Goal: Use online tool/utility: Utilize a website feature to perform a specific function

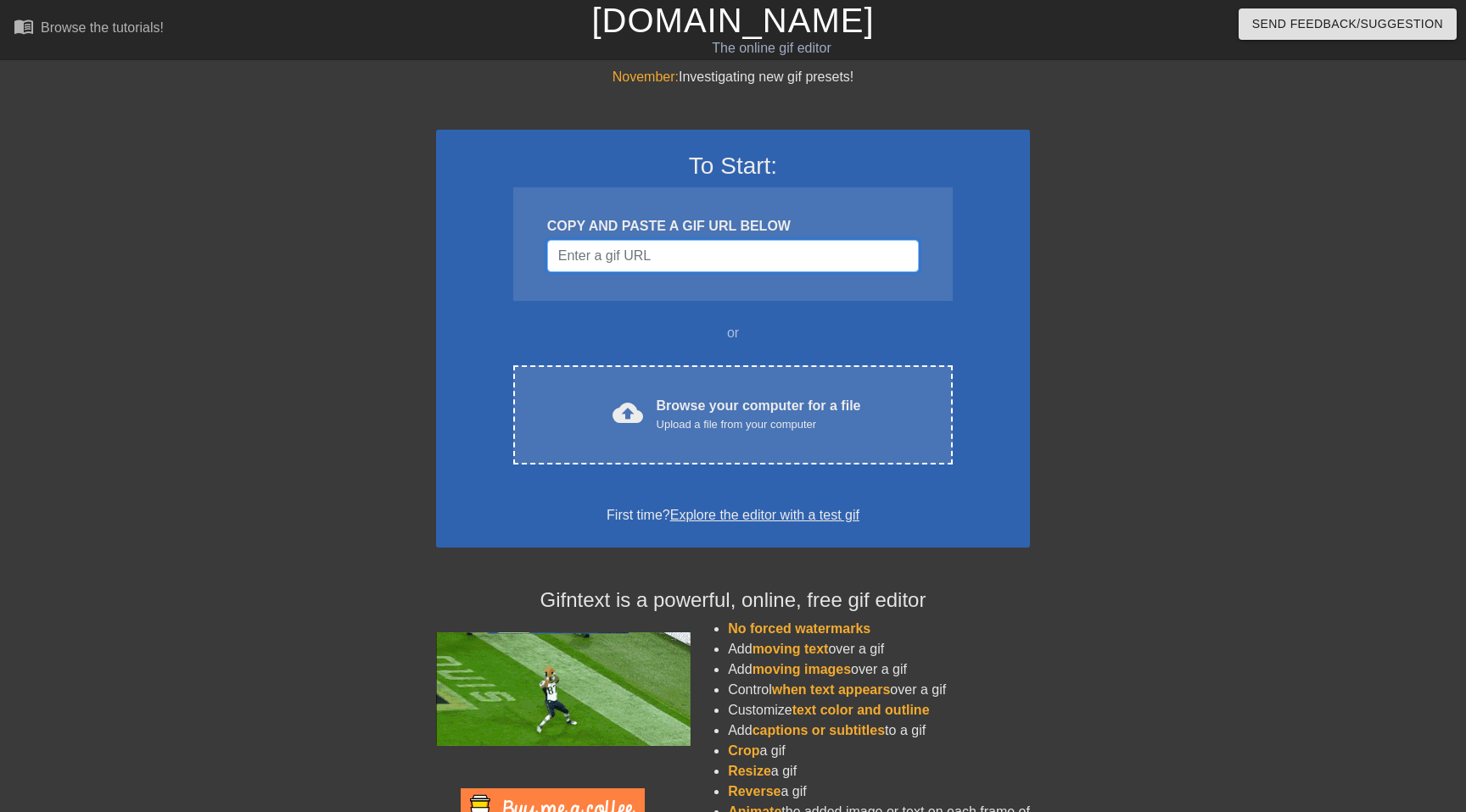
click at [623, 258] on input "Username" at bounding box center [733, 256] width 371 height 33
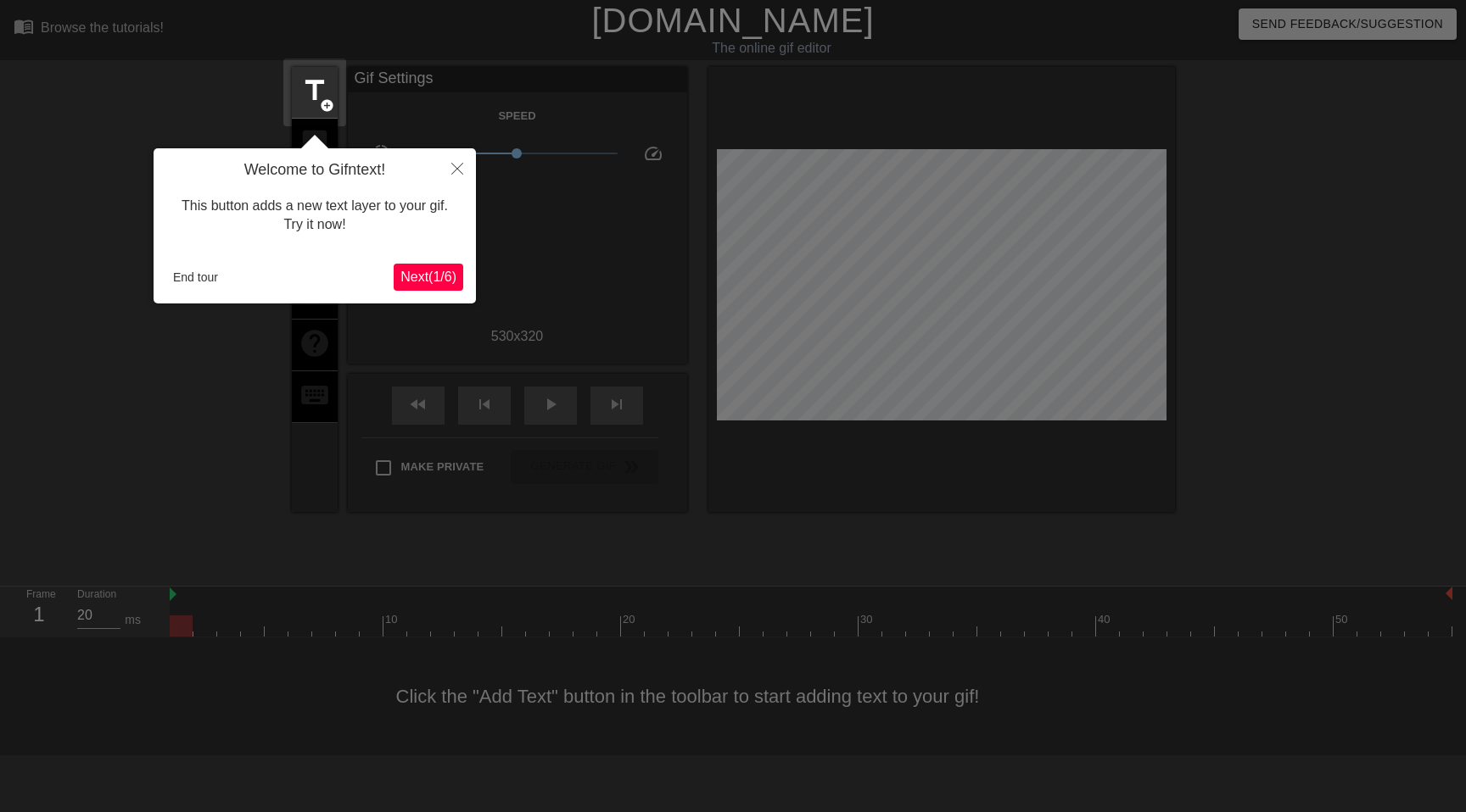
click at [427, 279] on span "Next ( 1 / 6 )" at bounding box center [428, 276] width 56 height 15
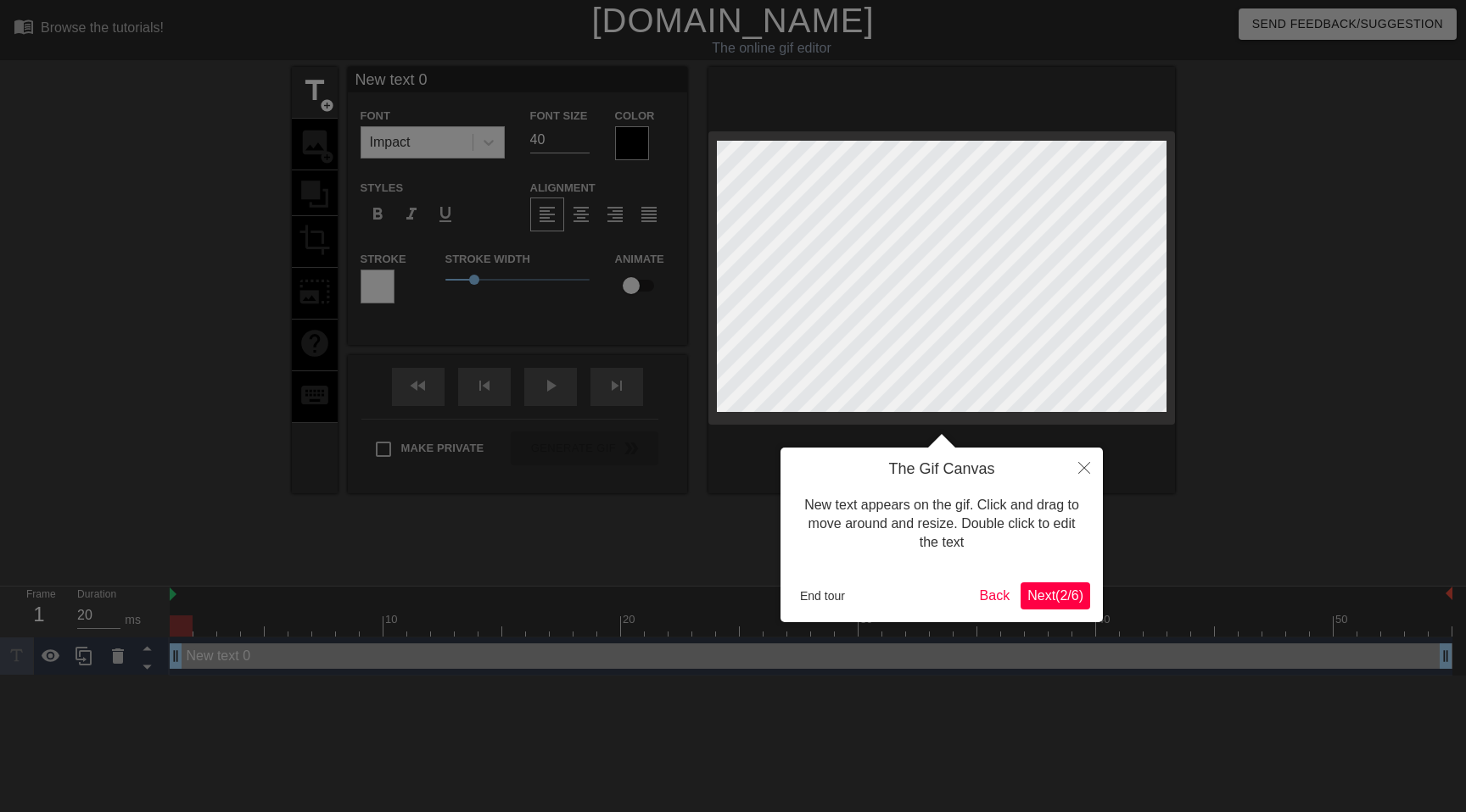
click at [1055, 595] on span "Next ( 2 / 6 )" at bounding box center [1054, 595] width 56 height 15
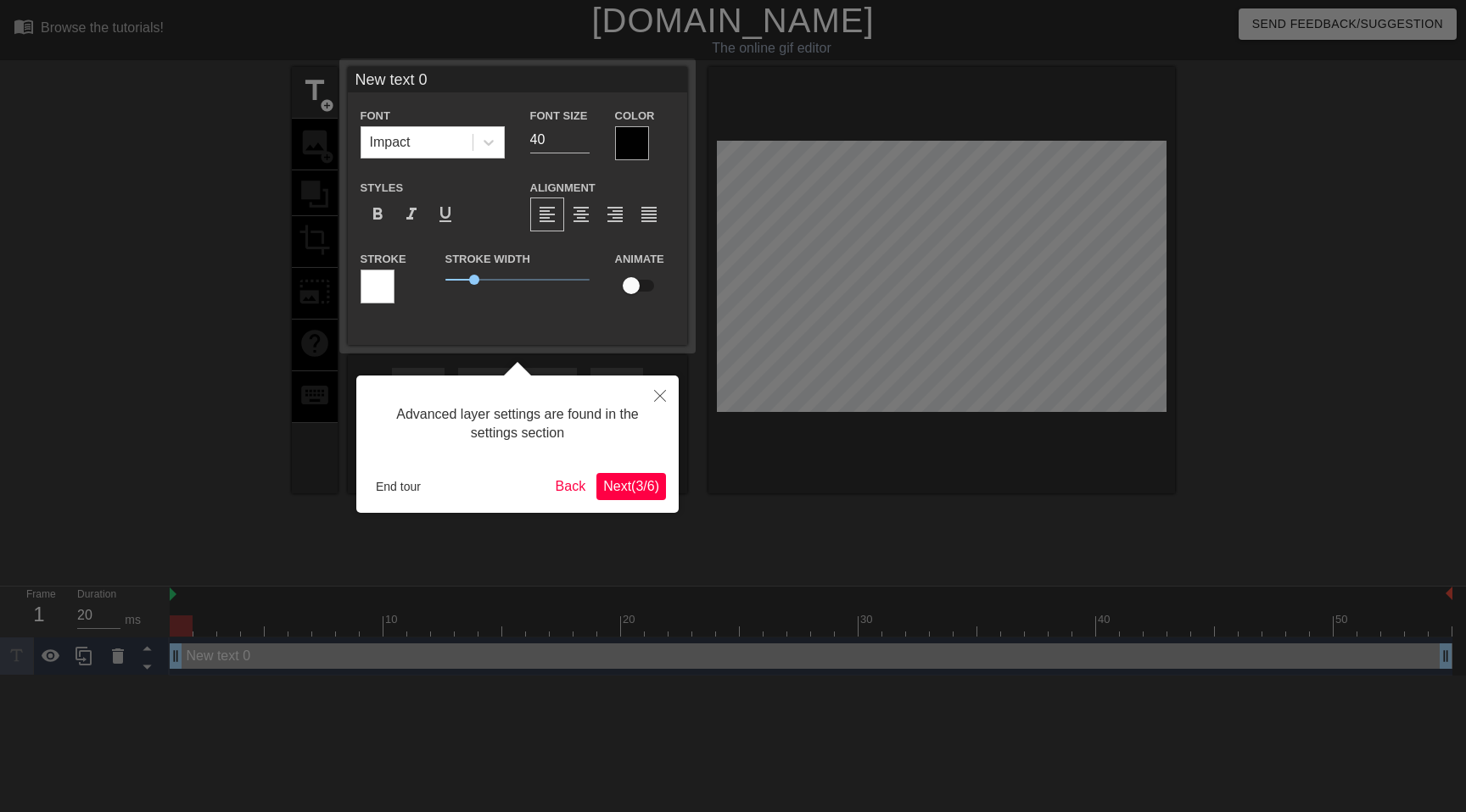
click at [641, 488] on span "Next ( 3 / 6 )" at bounding box center [631, 485] width 56 height 15
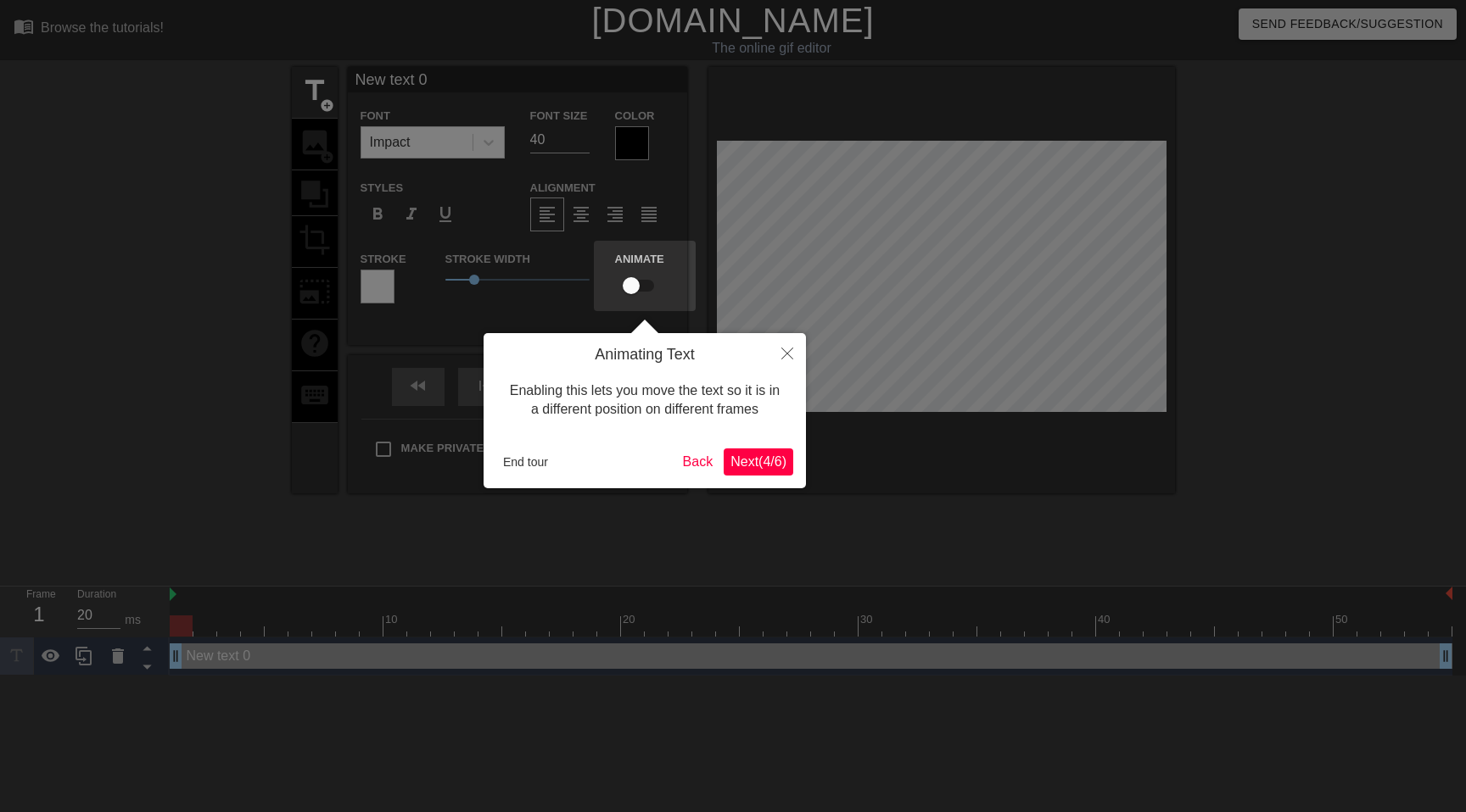
click at [757, 463] on span "Next ( 4 / 6 )" at bounding box center [758, 461] width 56 height 15
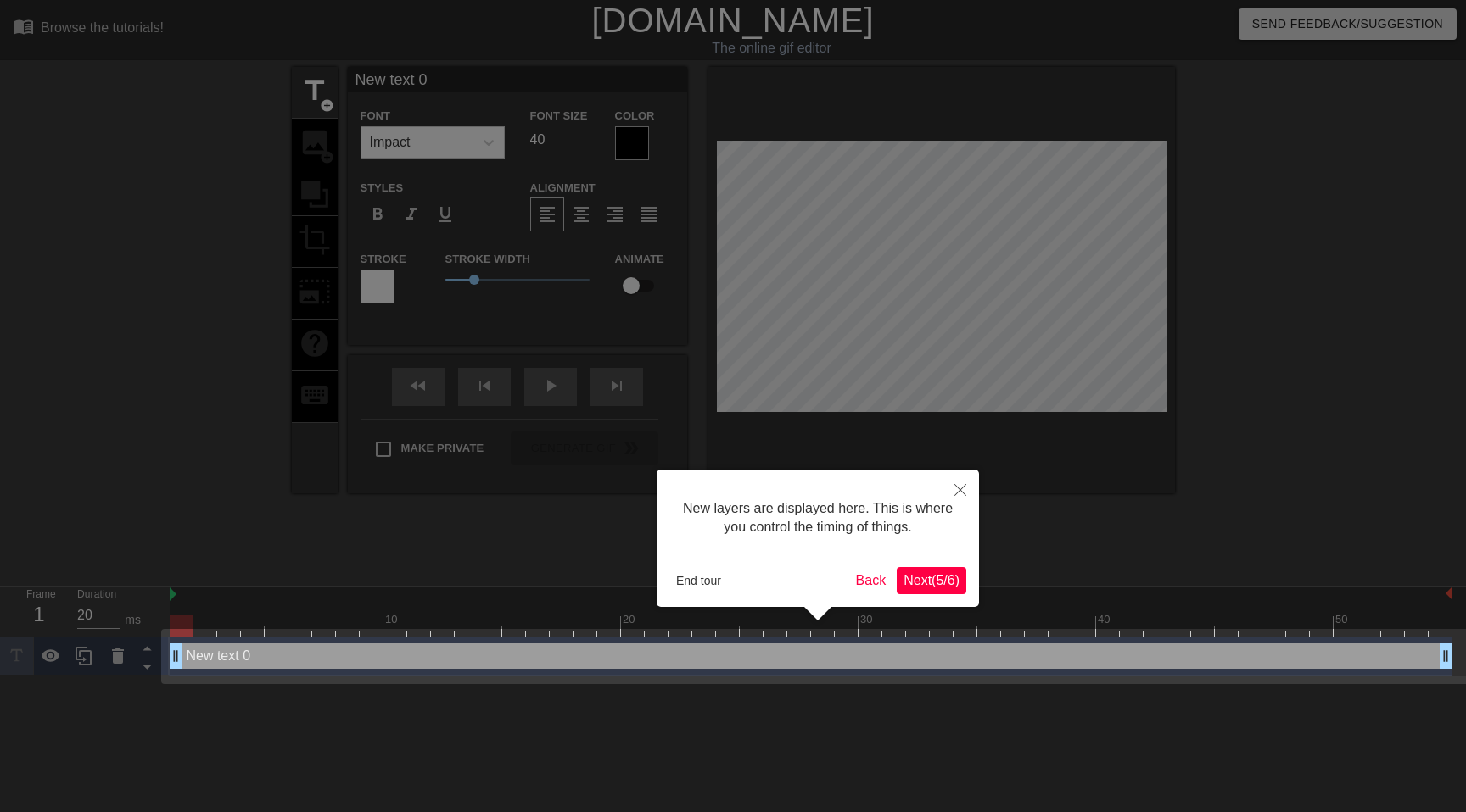
click at [925, 582] on span "Next ( 5 / 6 )" at bounding box center [931, 580] width 56 height 15
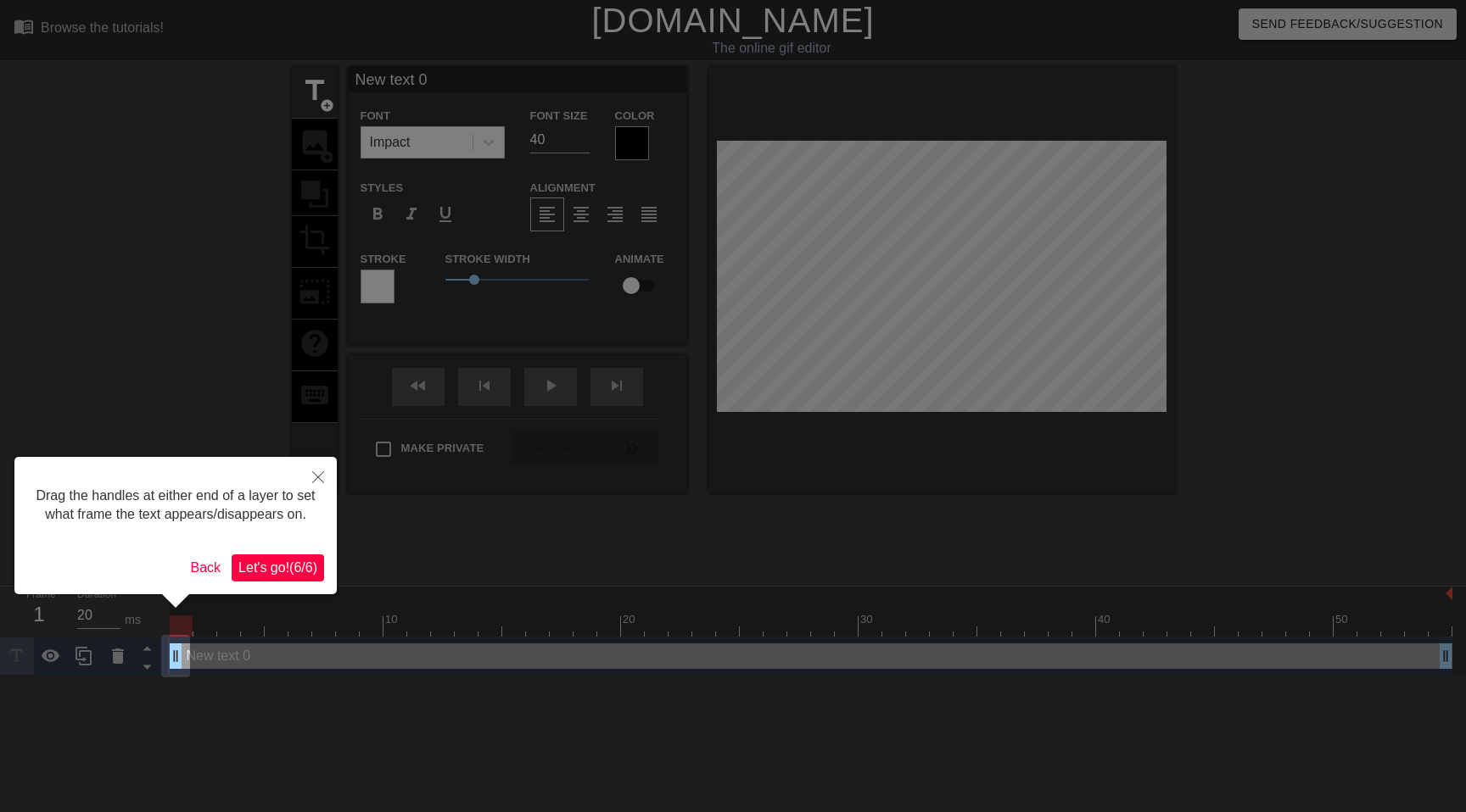
click at [307, 574] on span "Let's go! ( 6 / 6 )" at bounding box center [277, 567] width 79 height 15
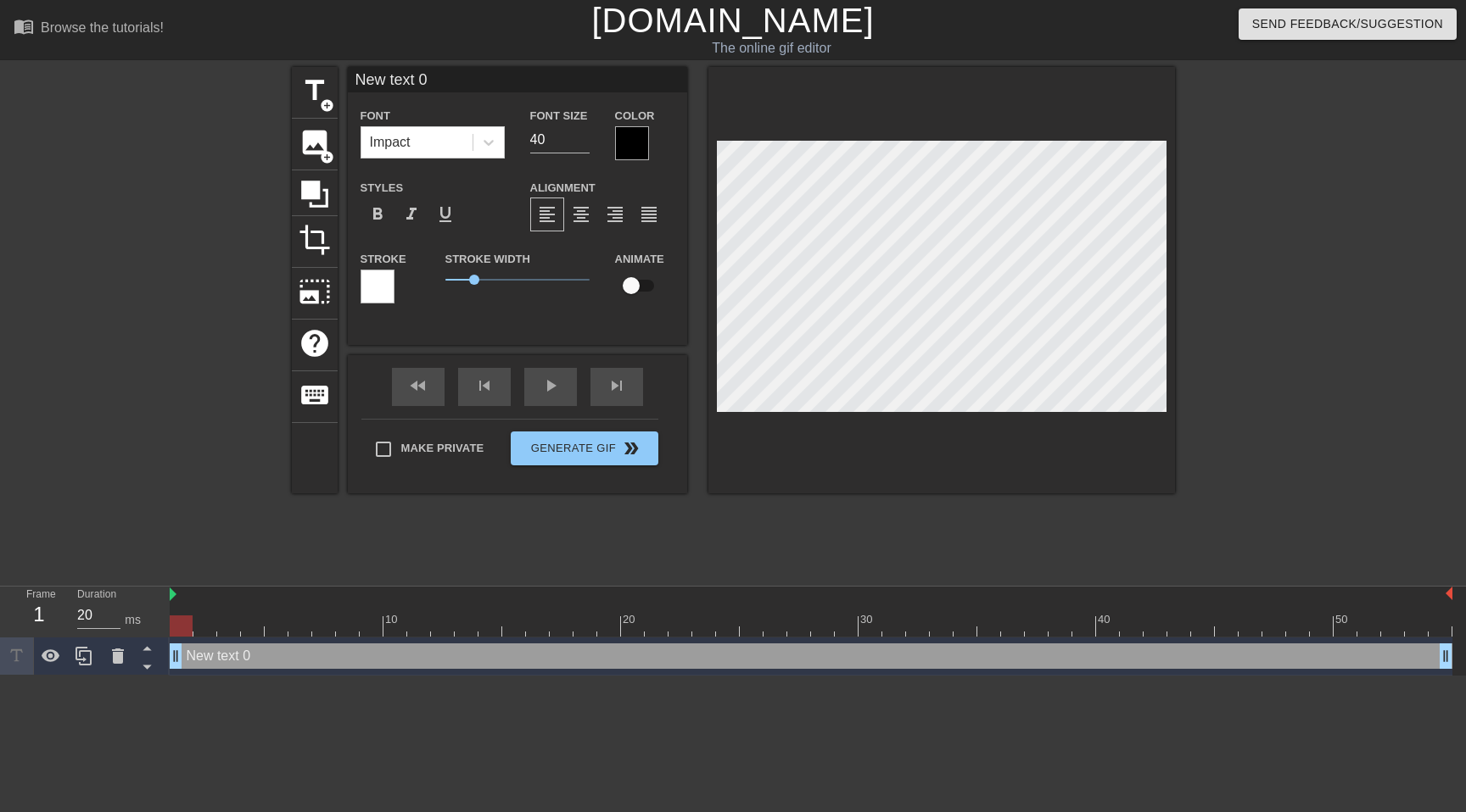
scroll to position [0, 3]
type input "D"
type textarea "D"
type input "Da"
type textarea "Da"
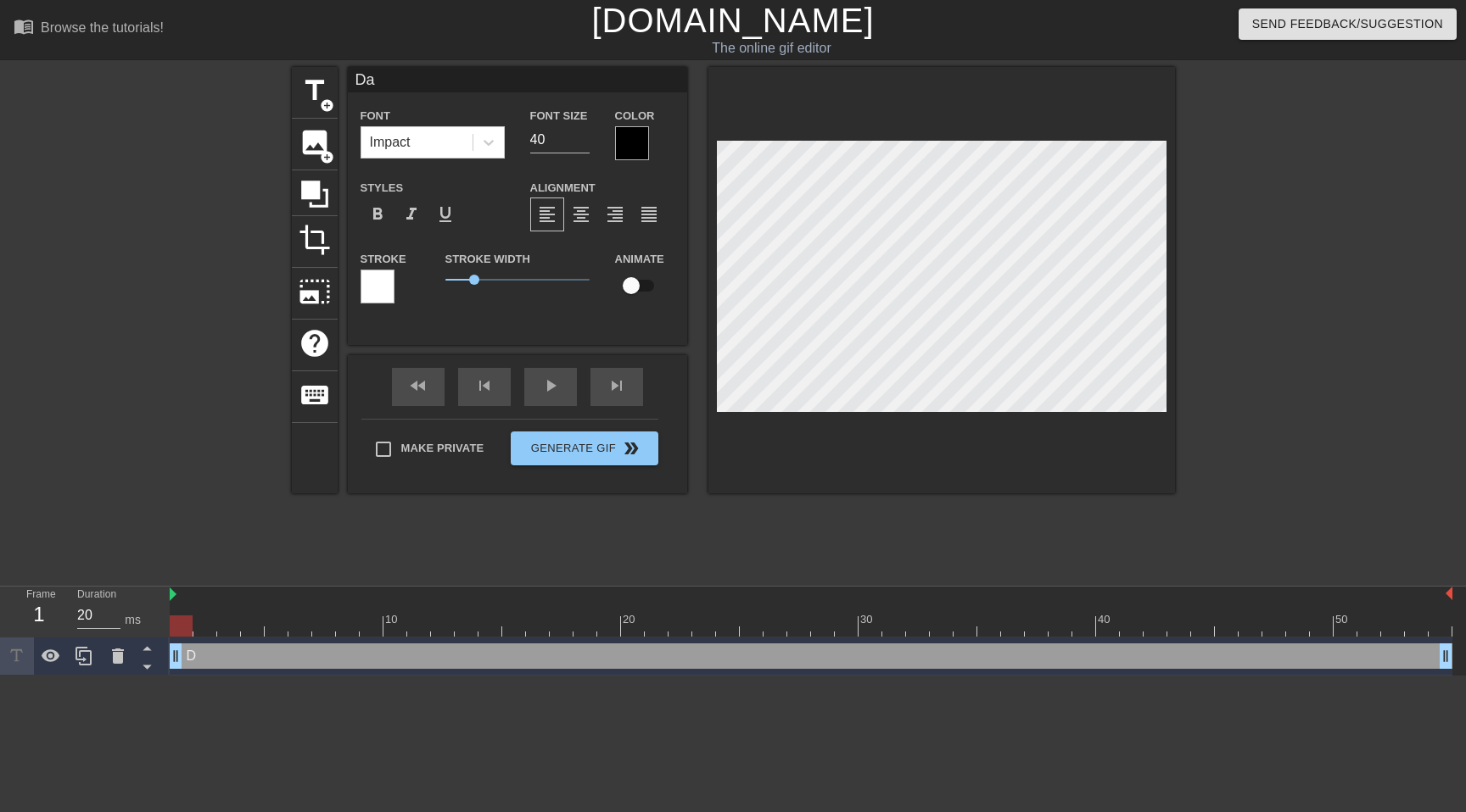
type input "Dad"
type textarea "Dad"
type input "Dad"
type textarea "Dad"
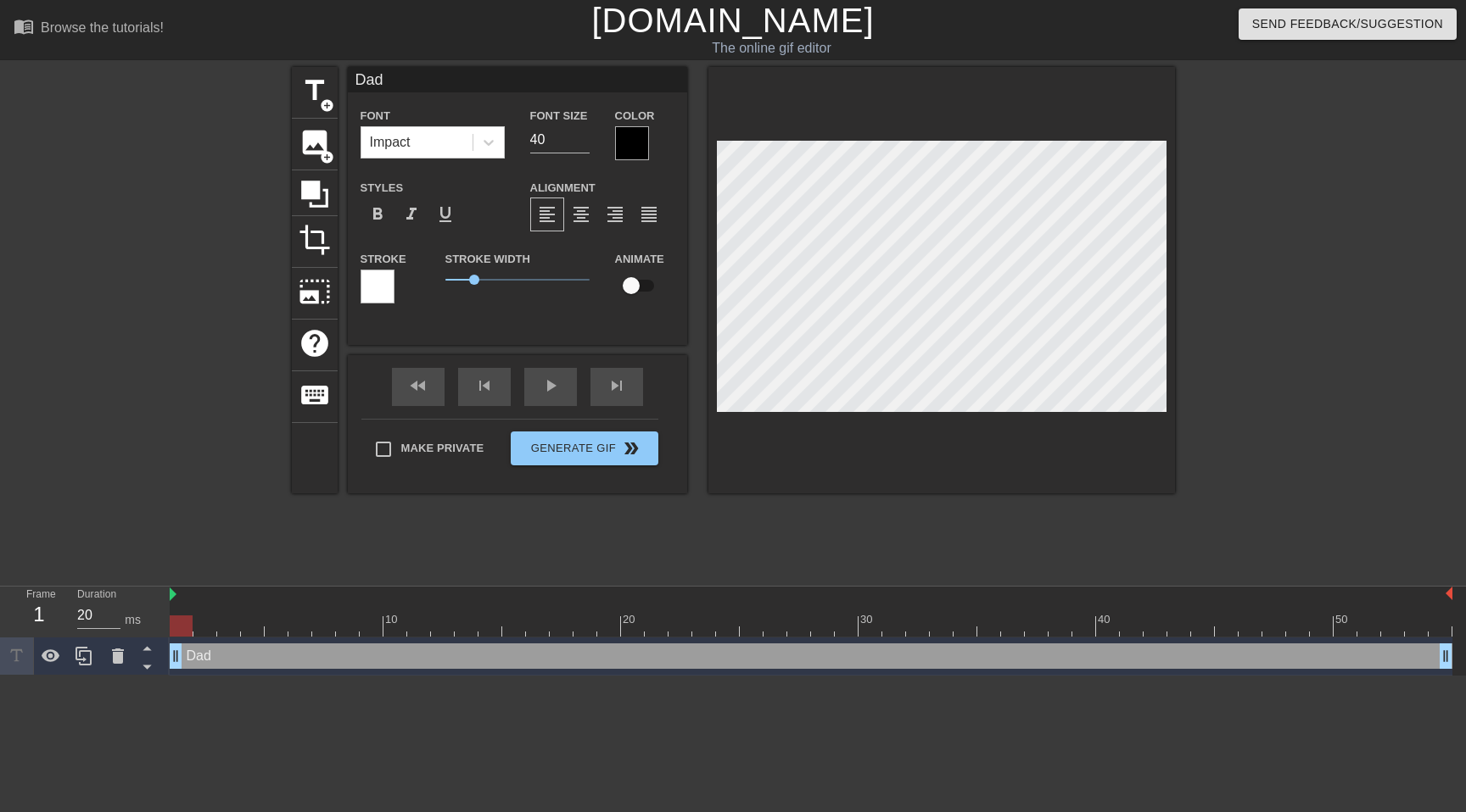
type input "Dad J"
type textarea "Dad J"
type input "Dad Jo"
type textarea "Dad Jo"
type input "Dad Jok"
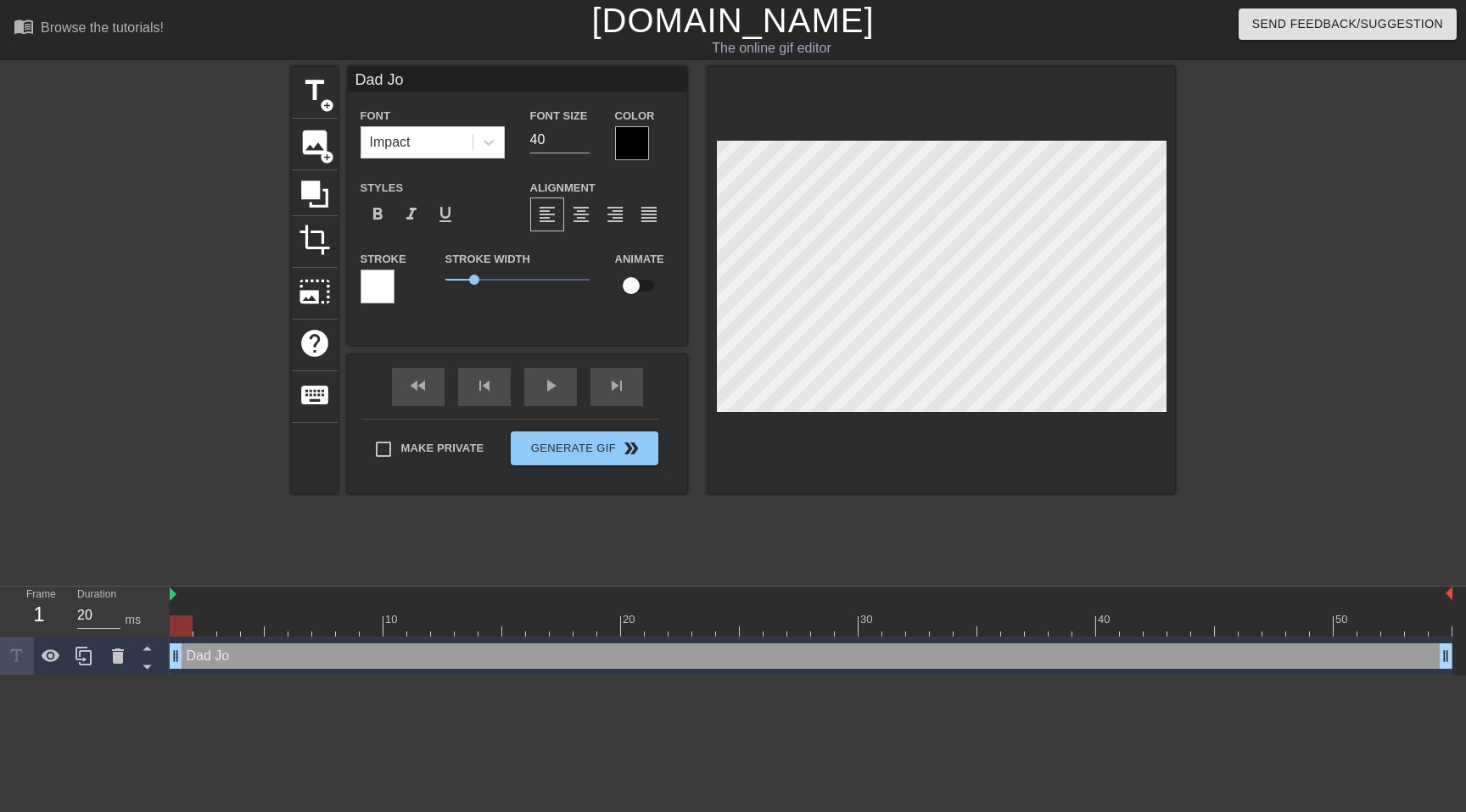
type textarea "Dad Jok"
type input "Dad Joke"
type textarea "Dad Joke"
type input "Dad Jokes"
type textarea "Dad Jokes"
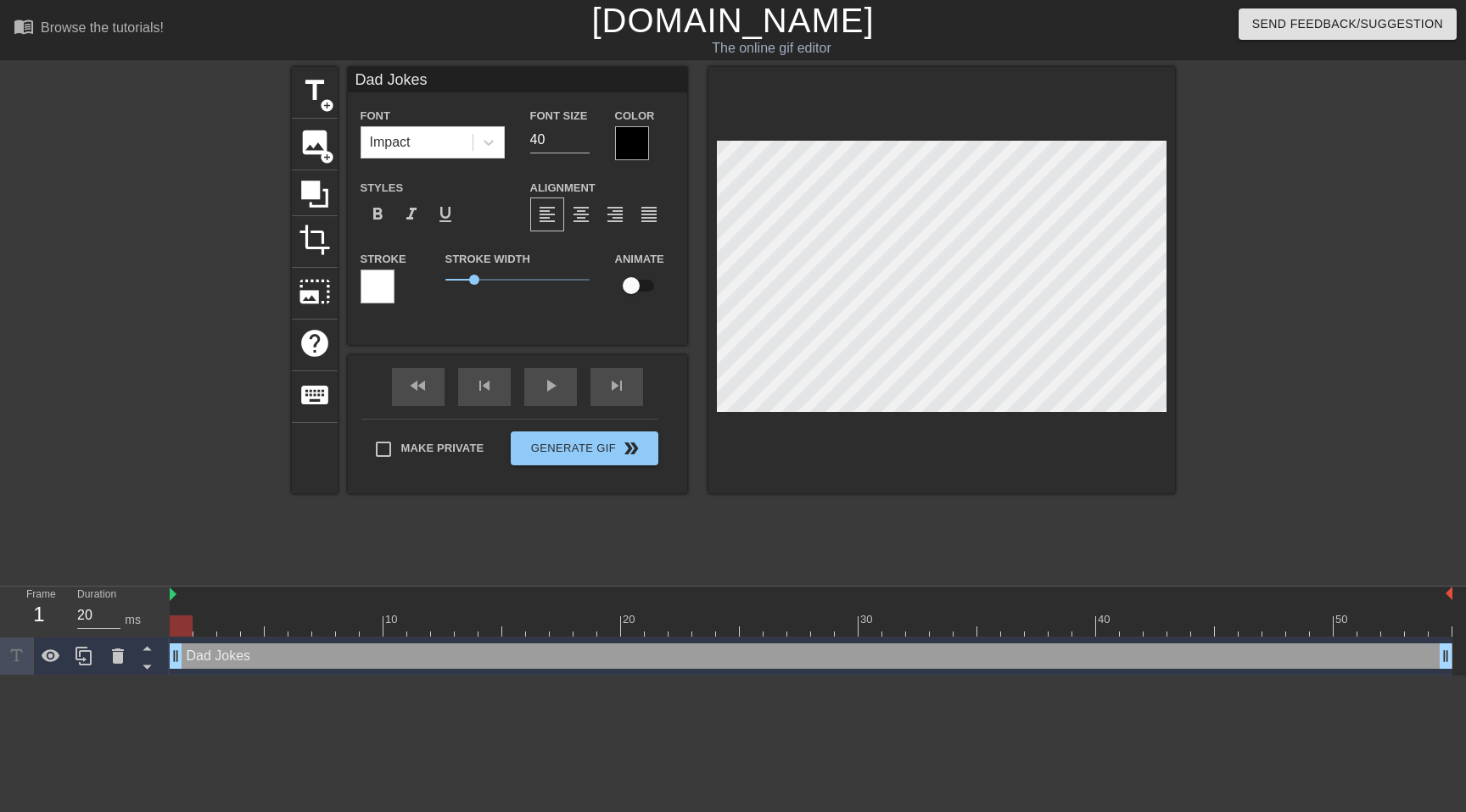
type input "Dad Jokes!"
type textarea "Dad Jokes!"
type input "Dad Jokes!"
type textarea "Dad Jokes!"
type input "Dad Jokes! D"
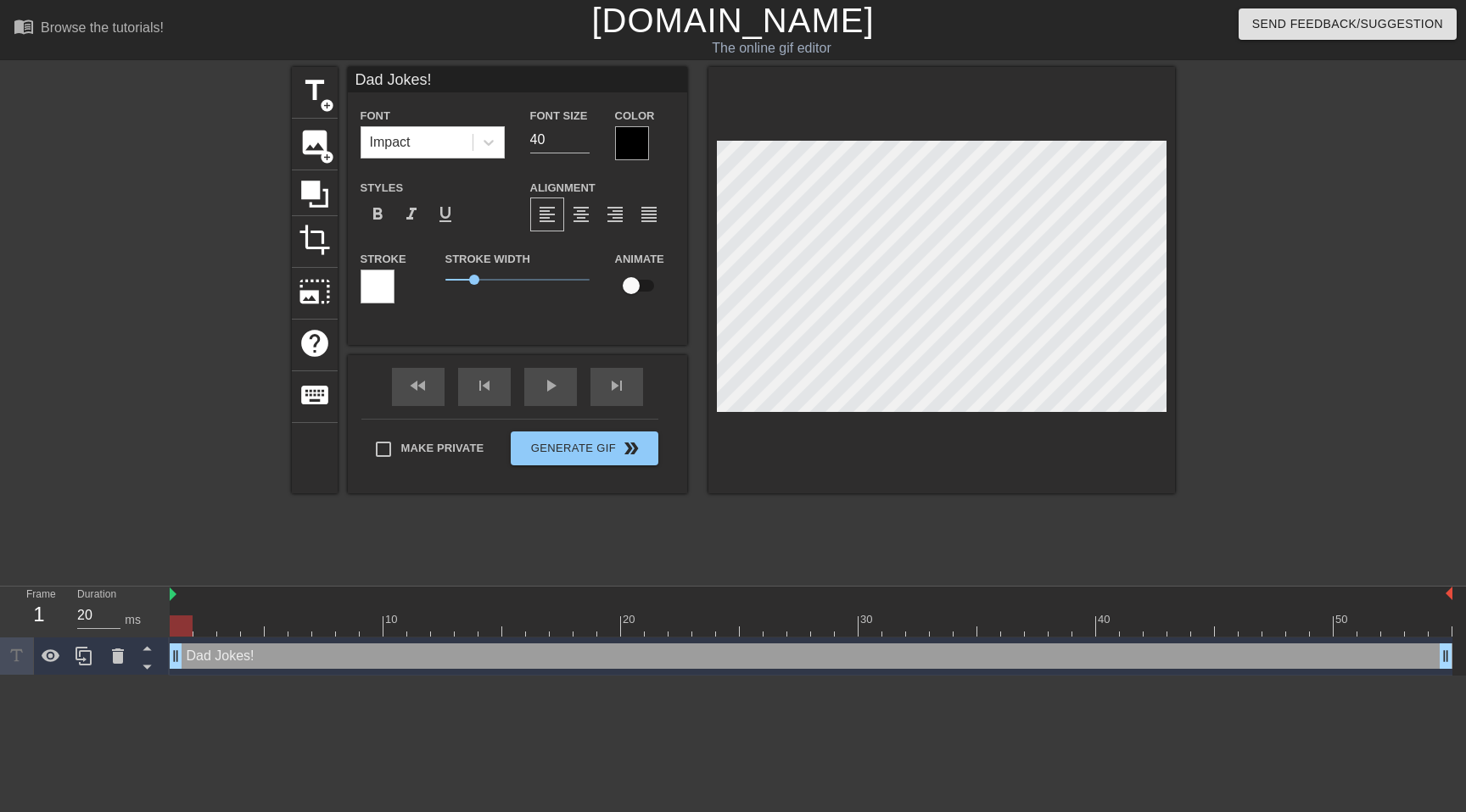
type textarea "Dad Jokes! D"
type input "Dad Jokes! Da"
type textarea "Dad Jokes! Da"
type input "Dad Jokes! Dad"
type textarea "Dad Jokes! Dad"
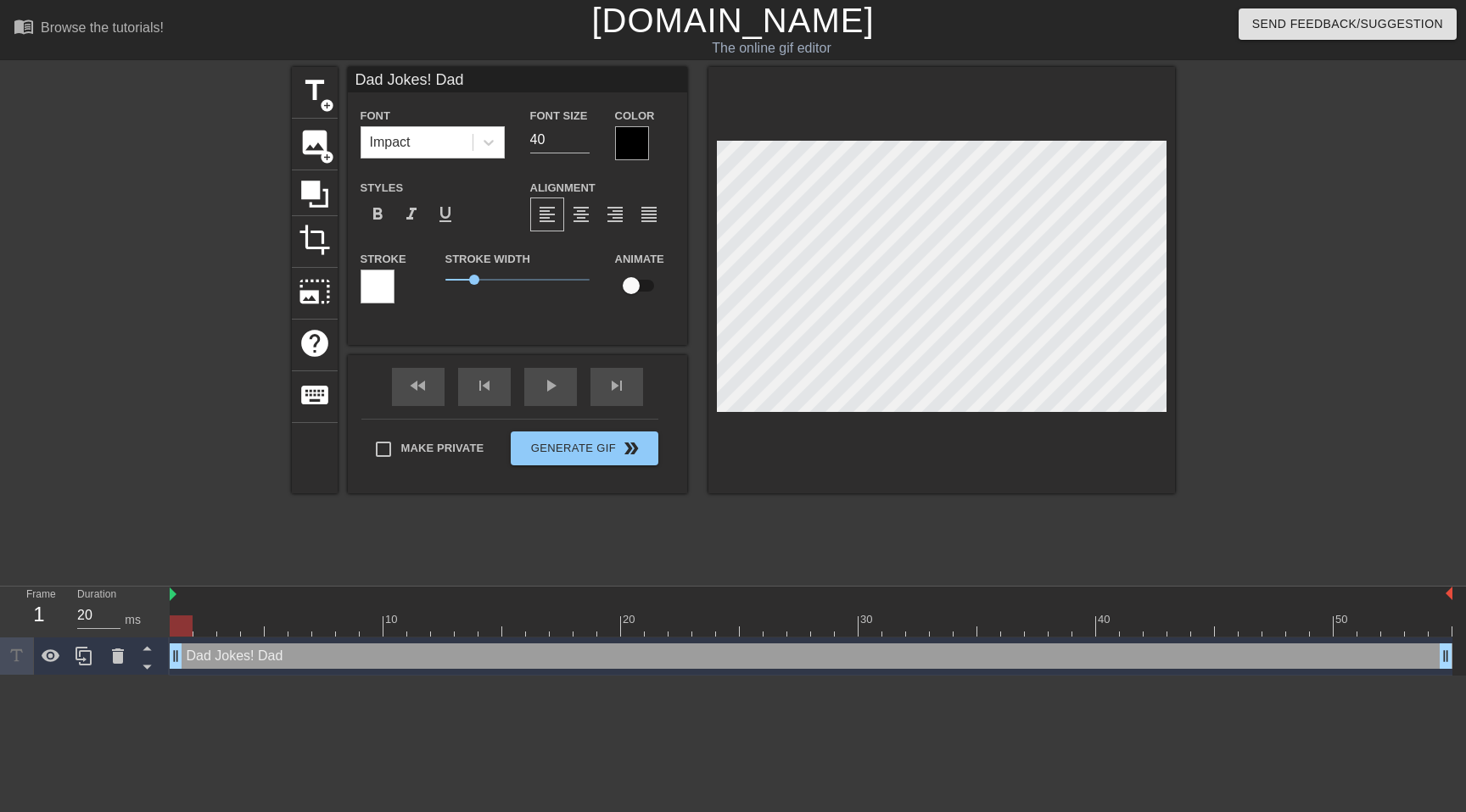
type input "Dad Jokes! Dad"
type textarea "Dad Jokes! Dad"
type input "Dad Jokes! Dad J"
type textarea "Dad Jokes! Dad J"
type input "Dad Jokes! Dad Jo"
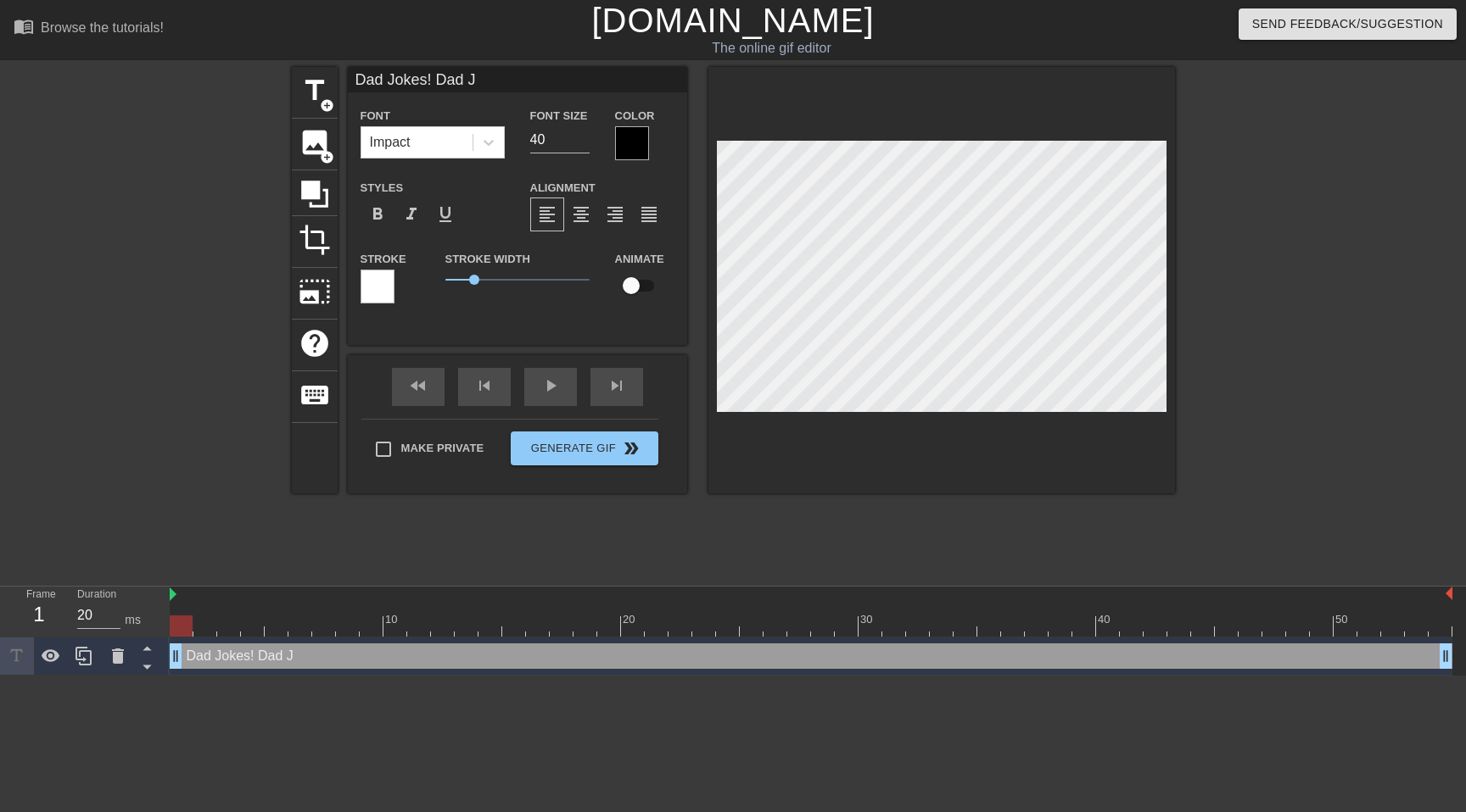
type textarea "Dad Jokes! Dad Jo"
type input "Dad Jokes! Dad Jok"
type textarea "Dad Jokes! Dad Joke"
type input "Dad Jokes! Dad Jokes"
type textarea "Dad Jokes! Dad Jokes"
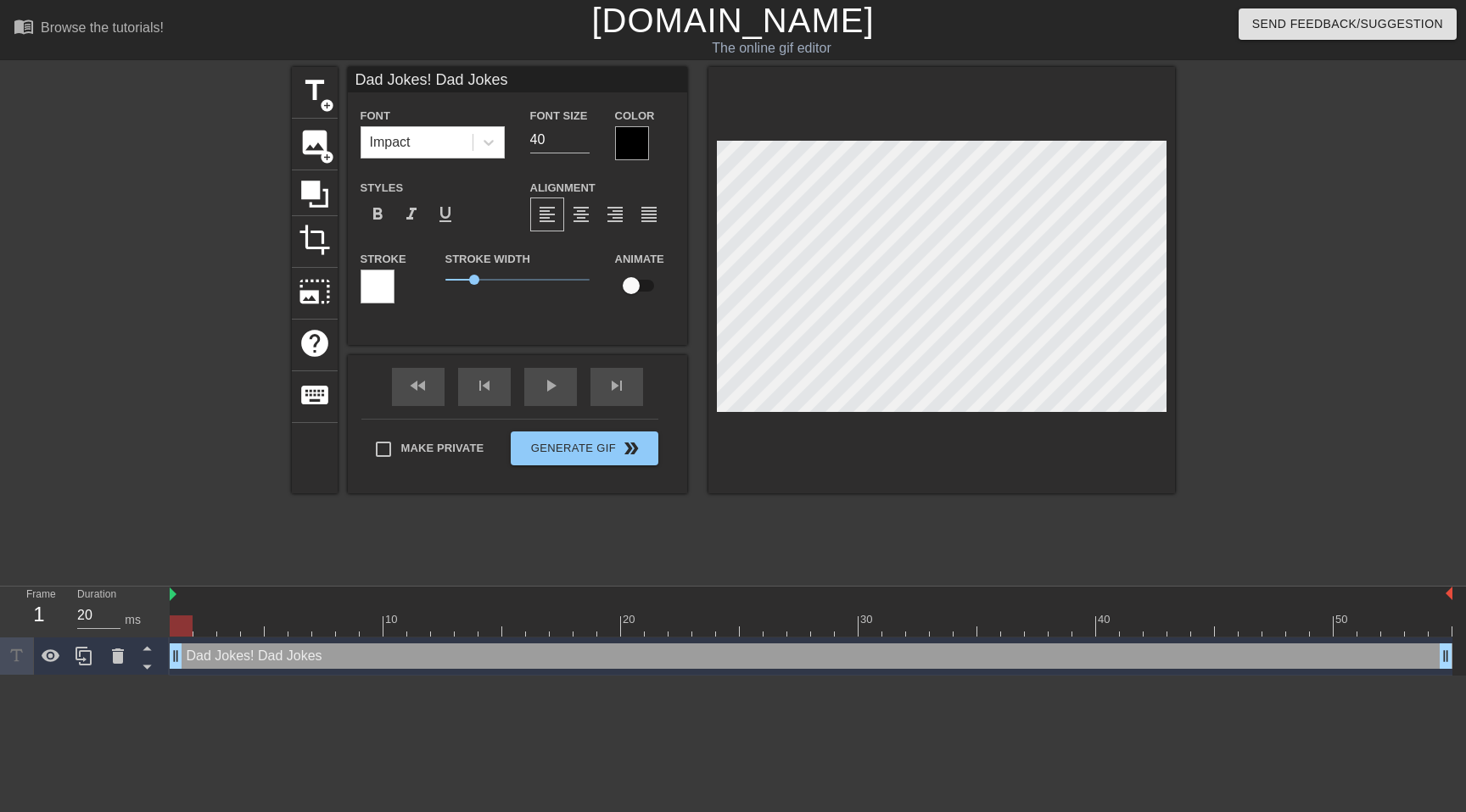
type input "Dad Jokes! Dad Jokes!"
type textarea "Dad Jokes! Dad Jokes!"
click at [646, 149] on div at bounding box center [632, 143] width 34 height 34
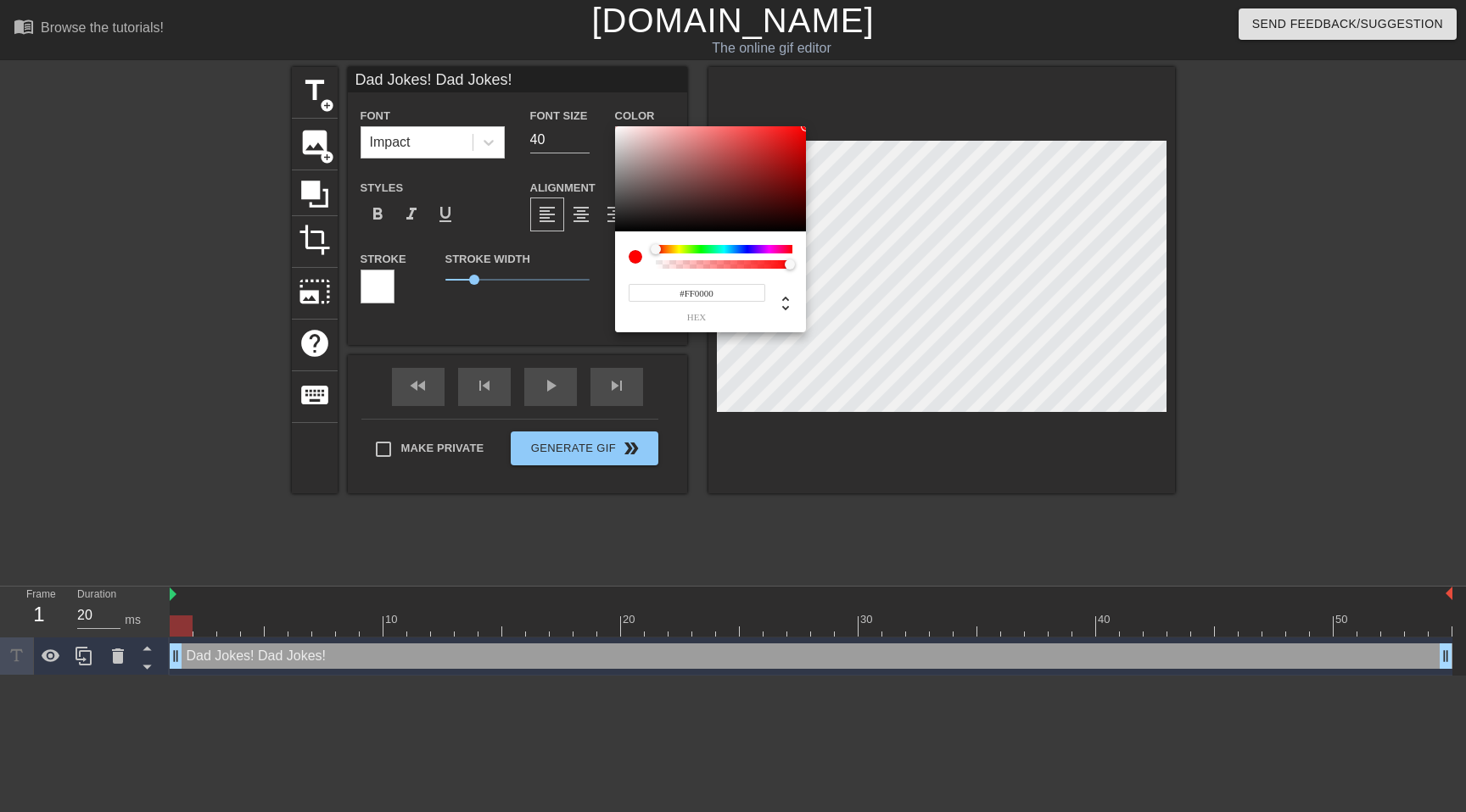
drag, startPoint x: 671, startPoint y: 214, endPoint x: 805, endPoint y: 80, distance: 189.5
click at [805, 80] on div "#FF0000 hex" at bounding box center [733, 406] width 1466 height 812
type input "#FF0101"
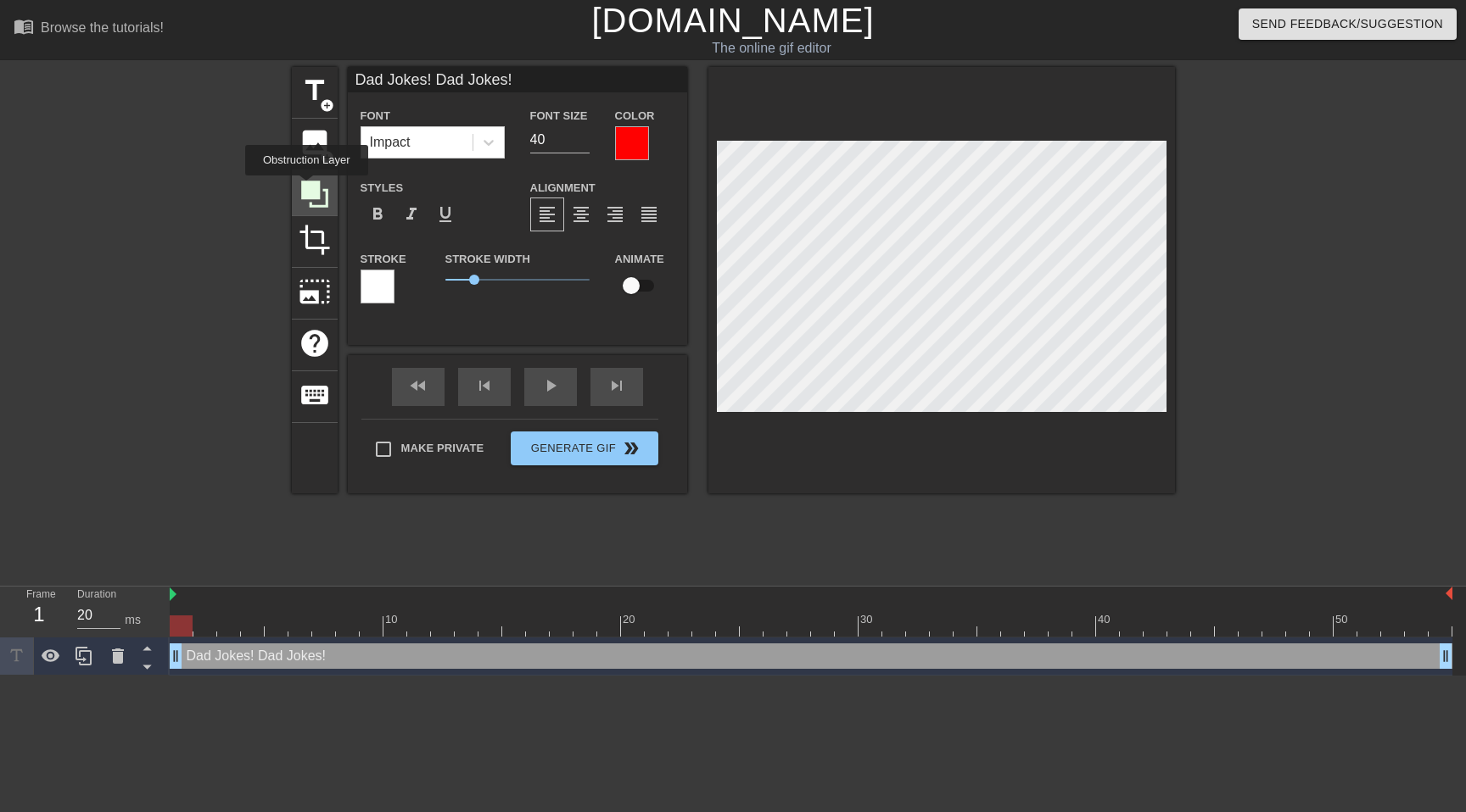
click at [309, 187] on icon at bounding box center [314, 193] width 27 height 27
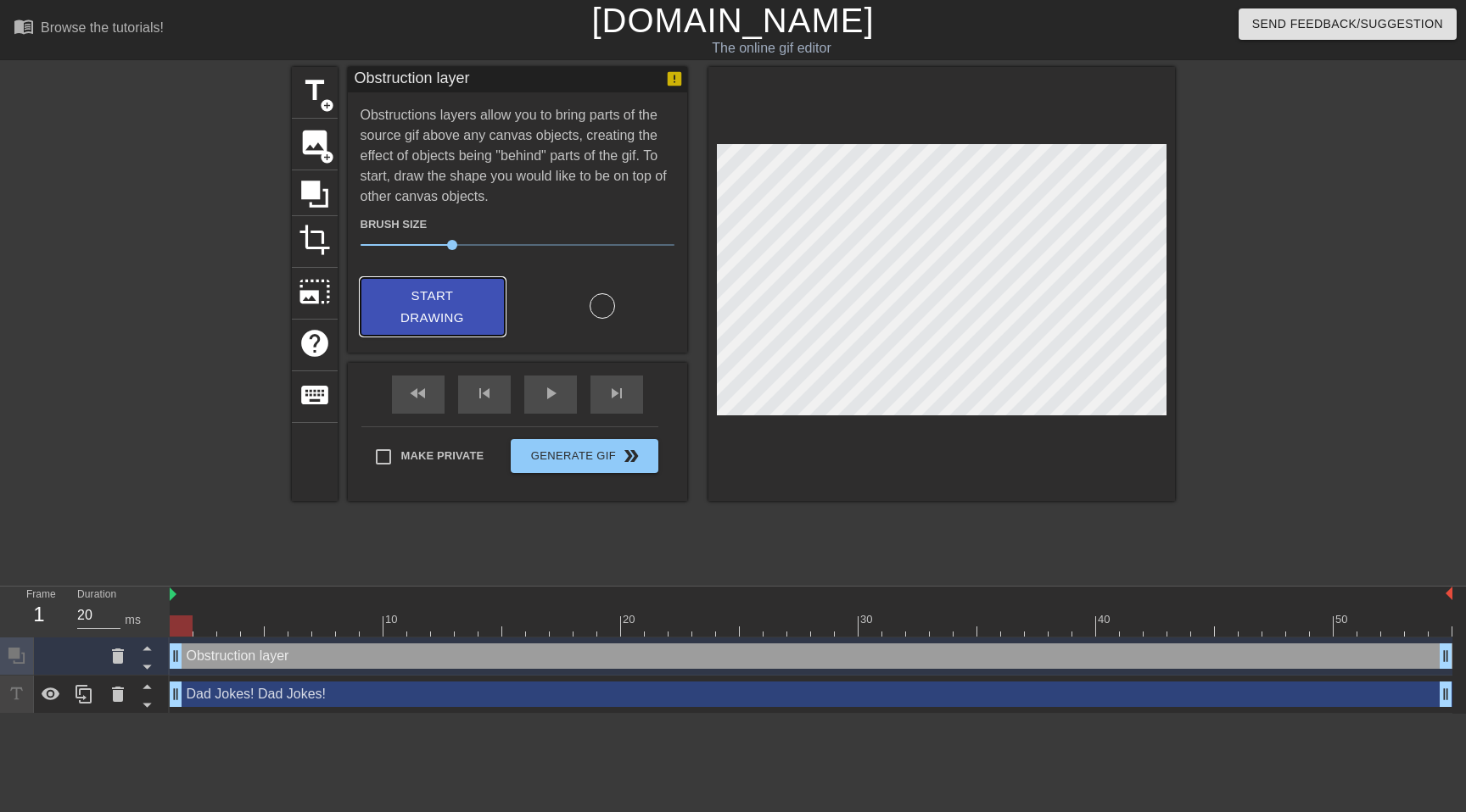
click at [456, 298] on span "Start Drawing" at bounding box center [432, 308] width 104 height 45
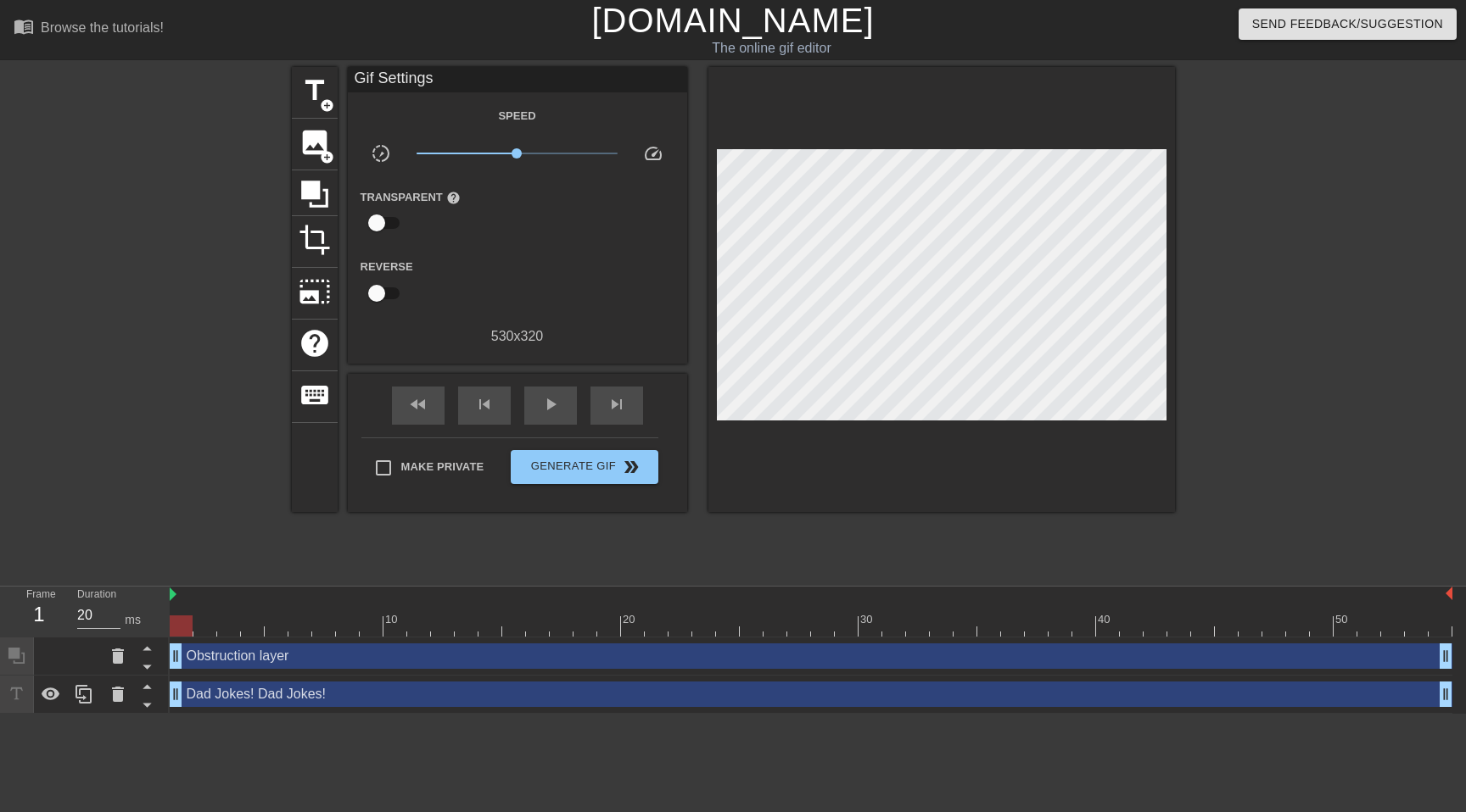
click at [675, 656] on div "Obstruction layer drag_handle drag_handle" at bounding box center [810, 656] width 1282 height 26
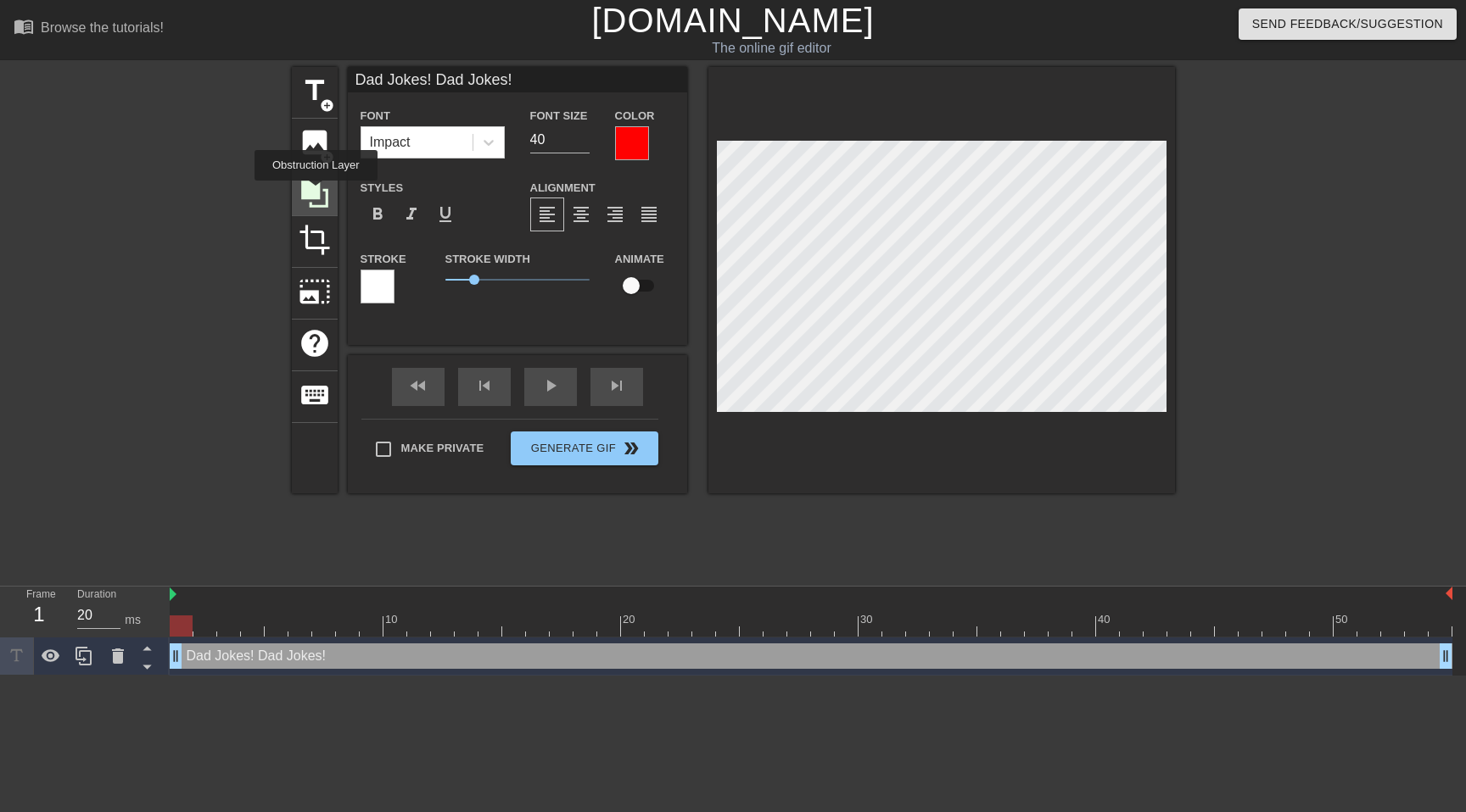
click at [318, 192] on icon at bounding box center [314, 193] width 27 height 27
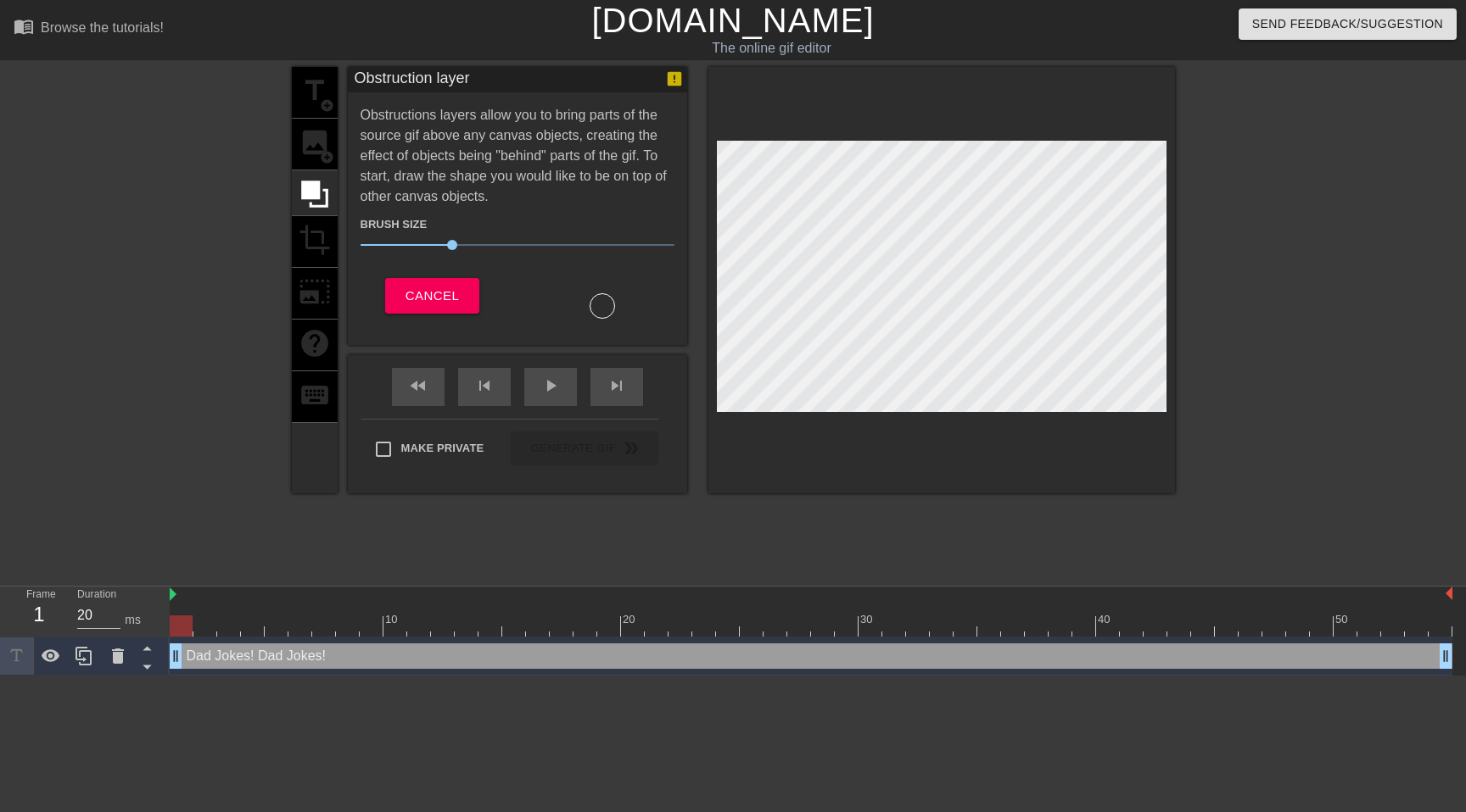
click at [315, 119] on div "title add_circle image add_circle crop photo_size_select_large help keyboard" at bounding box center [315, 280] width 45 height 426
click at [456, 304] on span "Cancel" at bounding box center [432, 296] width 53 height 22
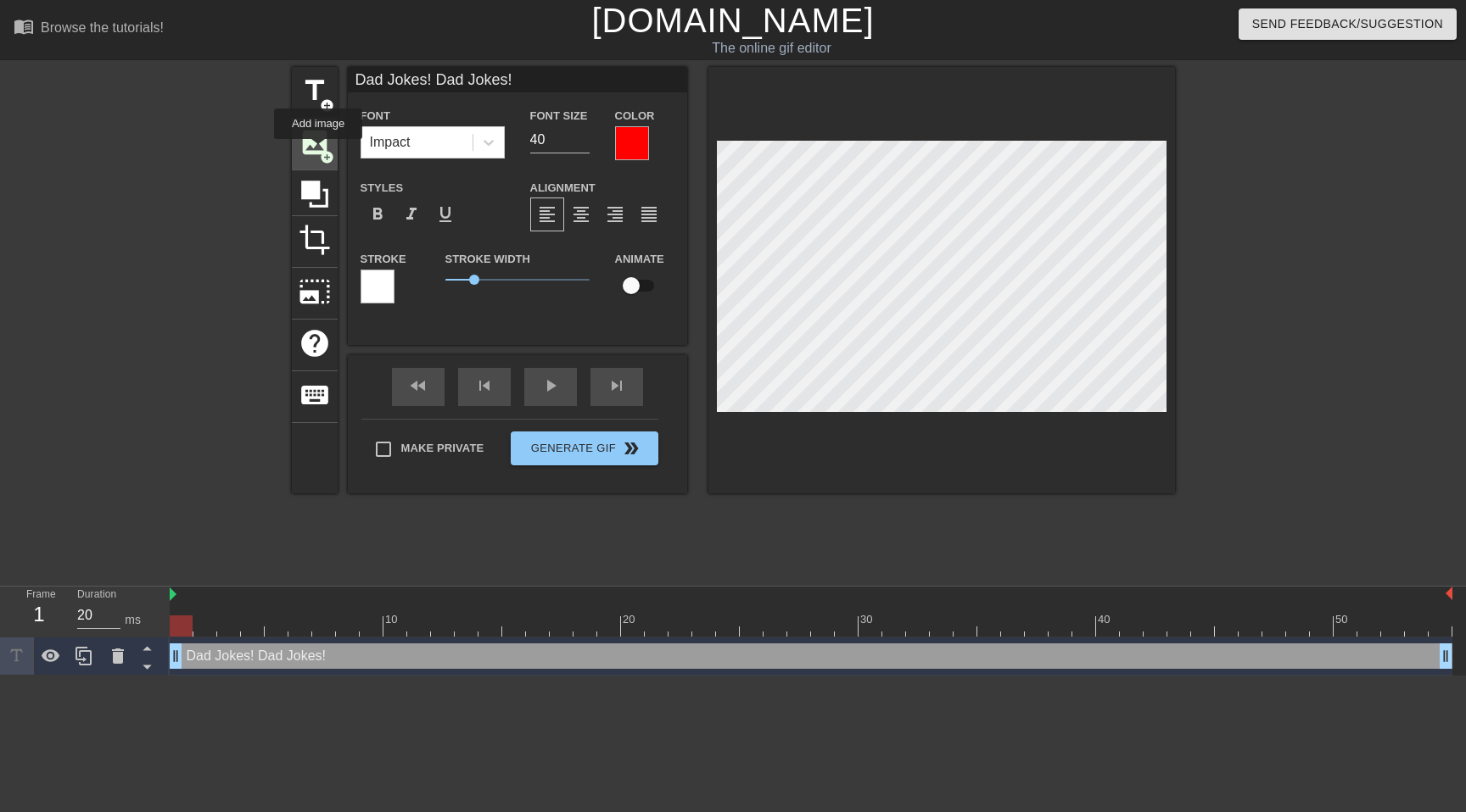
click at [320, 151] on span "add_circle" at bounding box center [327, 157] width 15 height 15
click at [626, 143] on div at bounding box center [632, 143] width 34 height 34
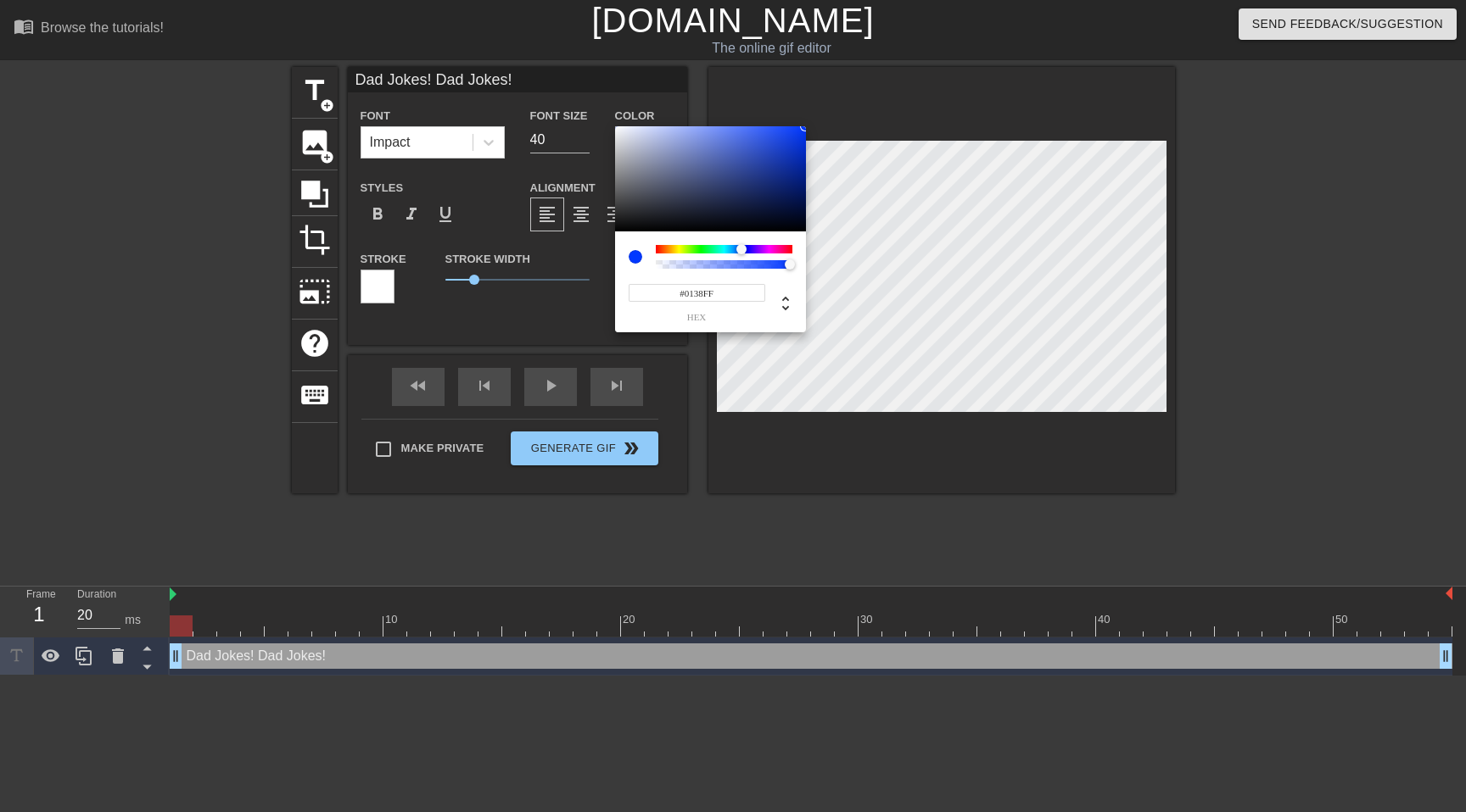
type input "#012FFF"
drag, startPoint x: 658, startPoint y: 250, endPoint x: 742, endPoint y: 259, distance: 84.5
click at [742, 259] on div at bounding box center [724, 257] width 136 height 24
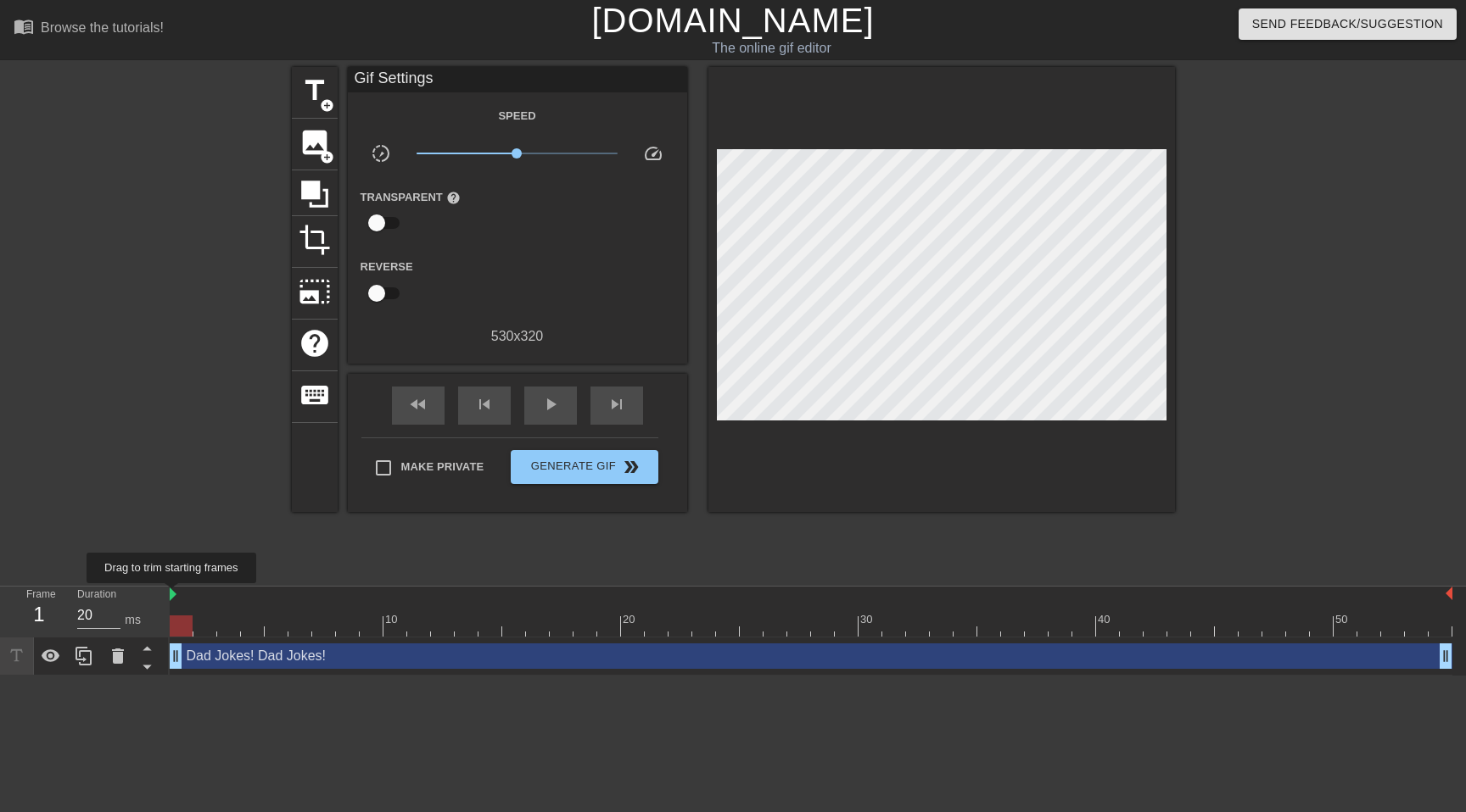
click at [176, 595] on img at bounding box center [173, 594] width 7 height 14
drag, startPoint x: 185, startPoint y: 665, endPoint x: 244, endPoint y: 671, distance: 59.3
click at [244, 671] on div "Dad Jokes! Dad Jokes! drag_handle drag_handle" at bounding box center [810, 656] width 1282 height 38
drag, startPoint x: 250, startPoint y: 634, endPoint x: 444, endPoint y: 584, distance: 200.3
click at [444, 584] on div "menu_book Browse the tutorials! [DOMAIN_NAME] The online gif editor Send Feedba…" at bounding box center [733, 337] width 1466 height 676
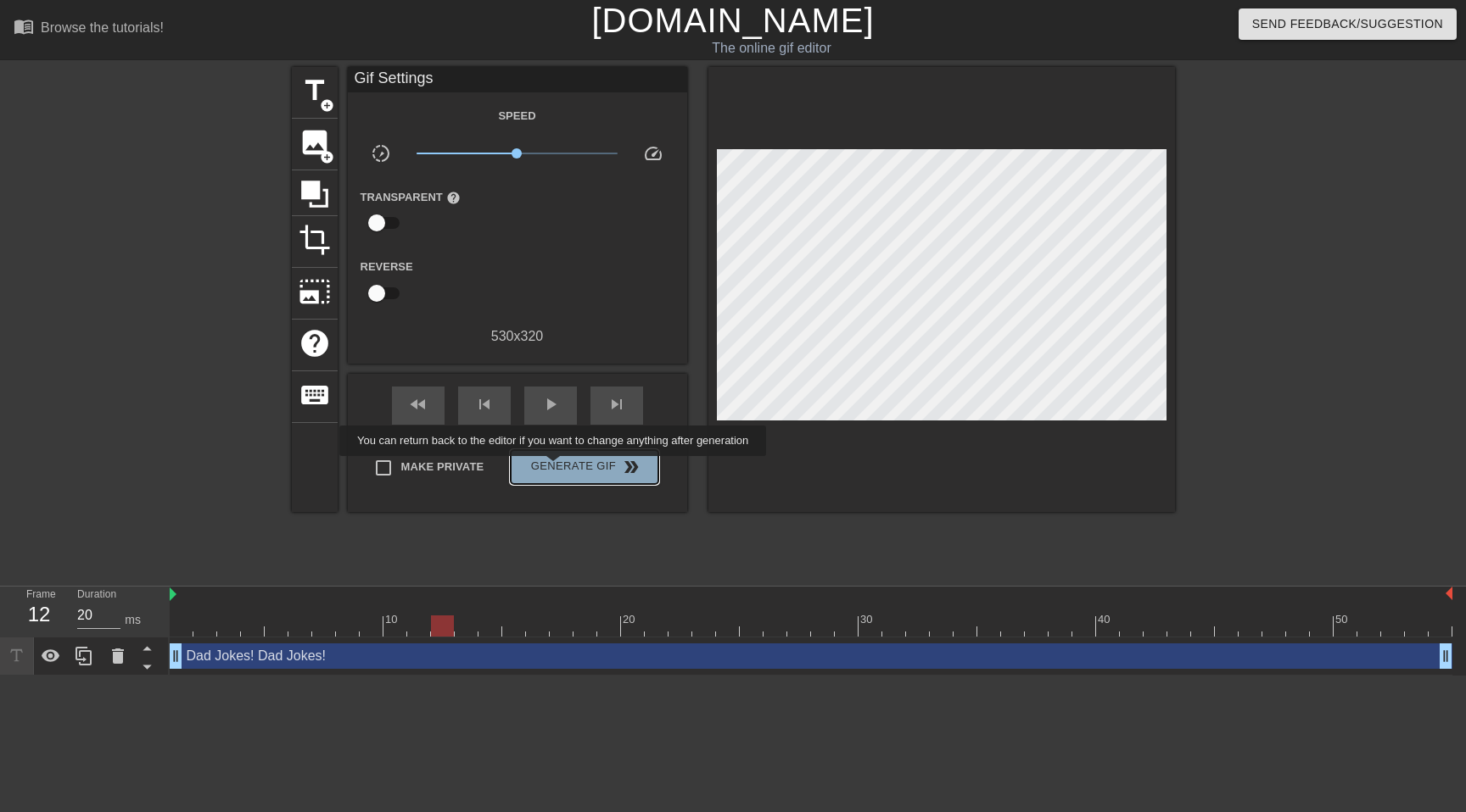
click at [564, 468] on span "Generate Gif double_arrow" at bounding box center [583, 467] width 133 height 21
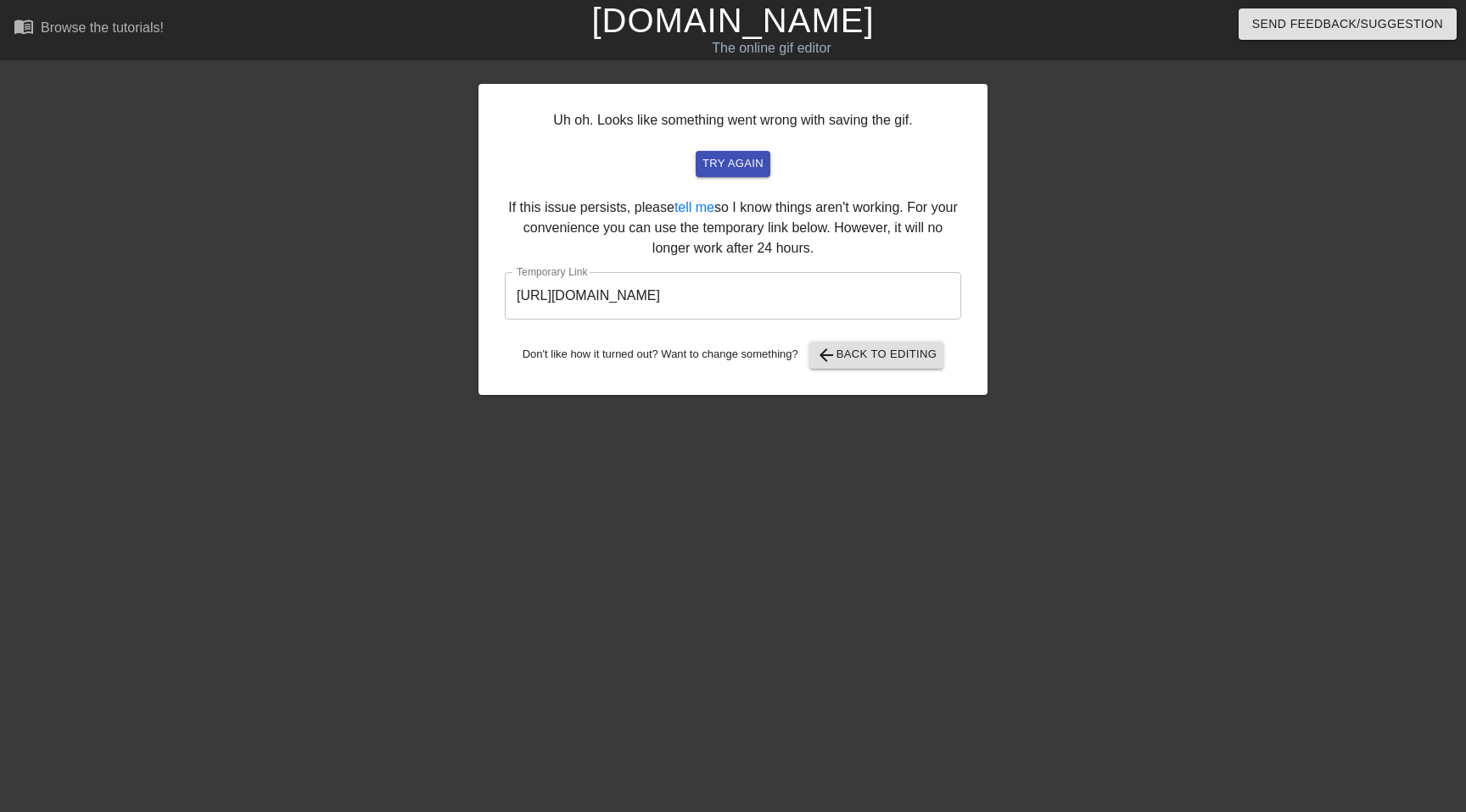
click at [810, 293] on input "[URL][DOMAIN_NAME]" at bounding box center [733, 296] width 456 height 47
click at [757, 169] on span "try again" at bounding box center [733, 164] width 61 height 20
